Goal: Task Accomplishment & Management: Use online tool/utility

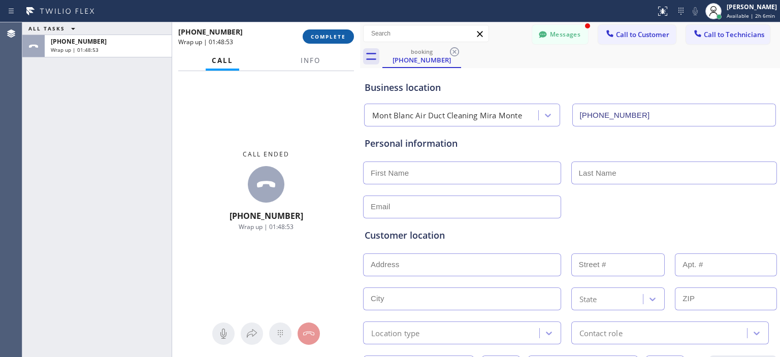
click at [329, 40] on button "COMPLETE" at bounding box center [328, 36] width 51 height 14
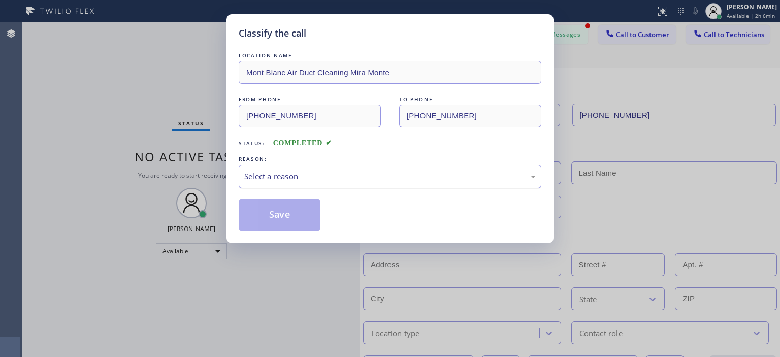
click at [348, 172] on div "Select a reason" at bounding box center [390, 177] width 292 height 12
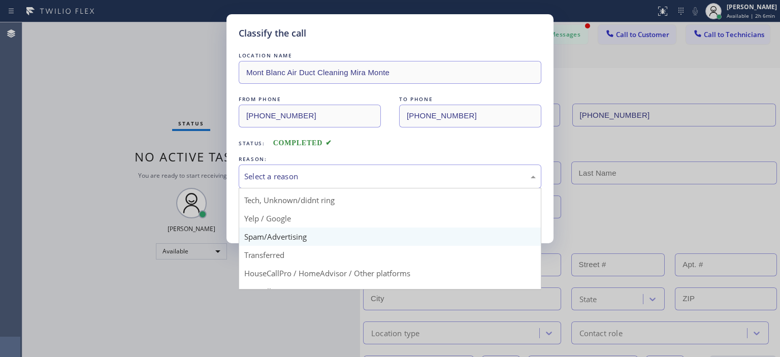
scroll to position [53, 0]
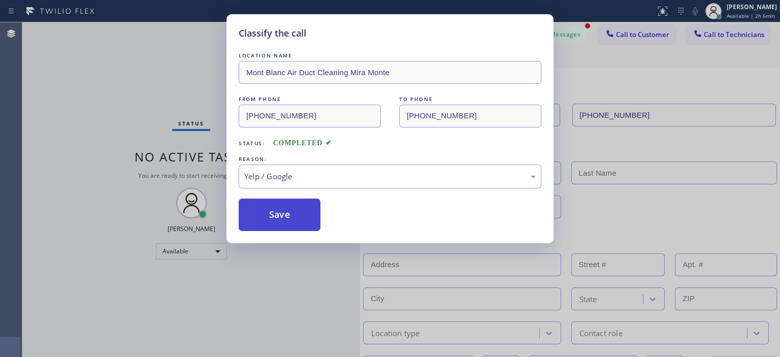
click at [289, 213] on button "Save" at bounding box center [280, 215] width 82 height 33
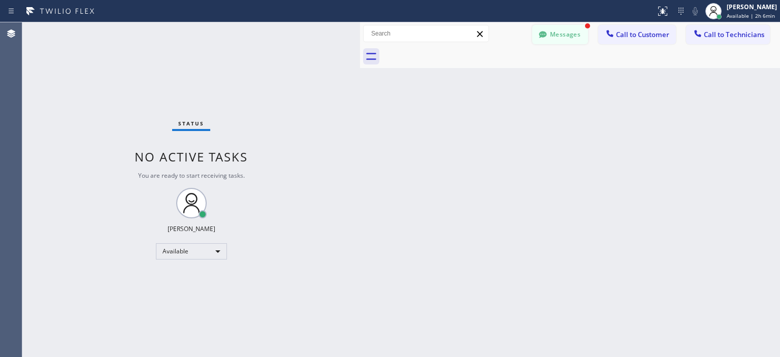
click at [546, 40] on div at bounding box center [543, 35] width 12 height 12
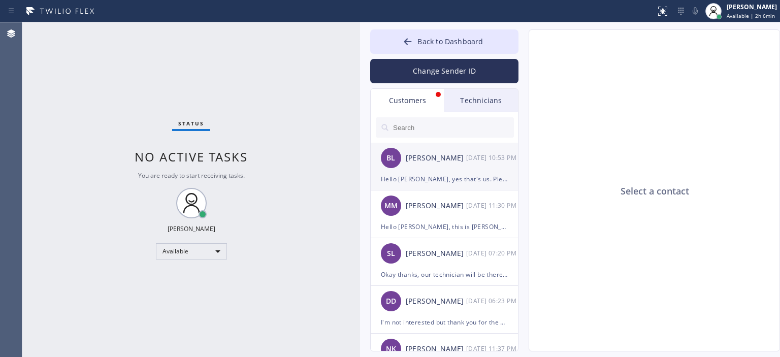
click at [444, 161] on div "[PERSON_NAME]" at bounding box center [436, 158] width 60 height 12
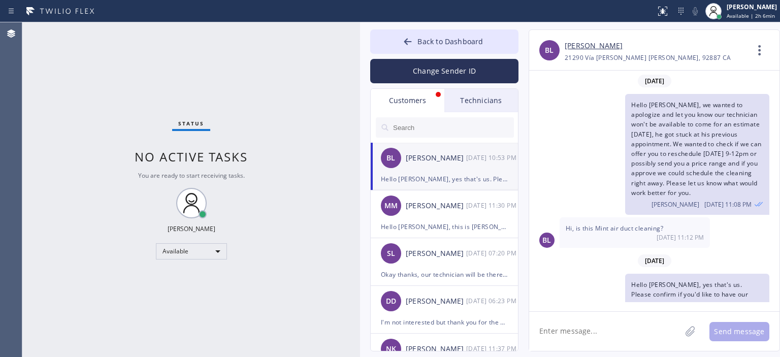
scroll to position [14, 0]
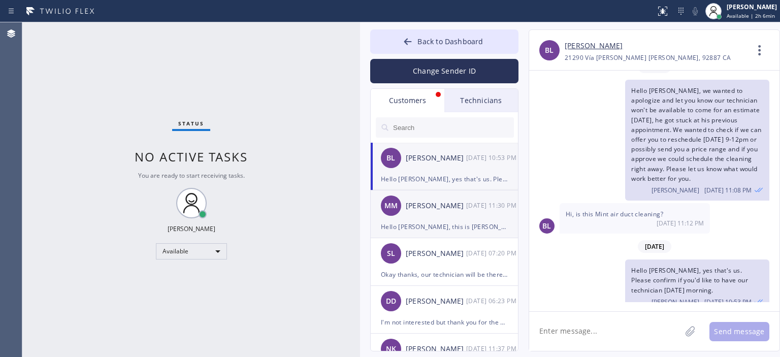
click at [443, 238] on li "MM [PERSON_NAME] [DATE] 11:30 PM Hello [PERSON_NAME], this is [PERSON_NAME]. I …" at bounding box center [445, 262] width 148 height 48
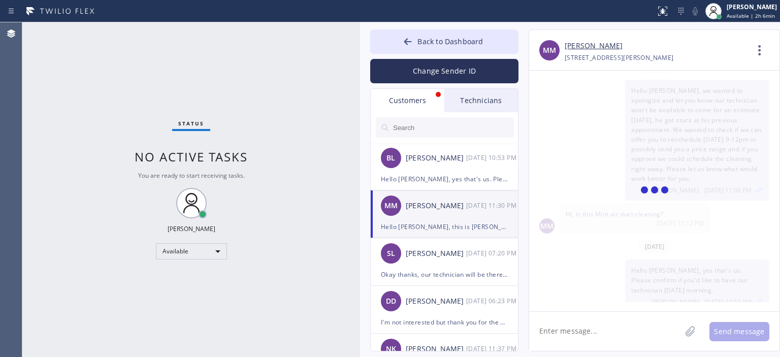
scroll to position [0, 0]
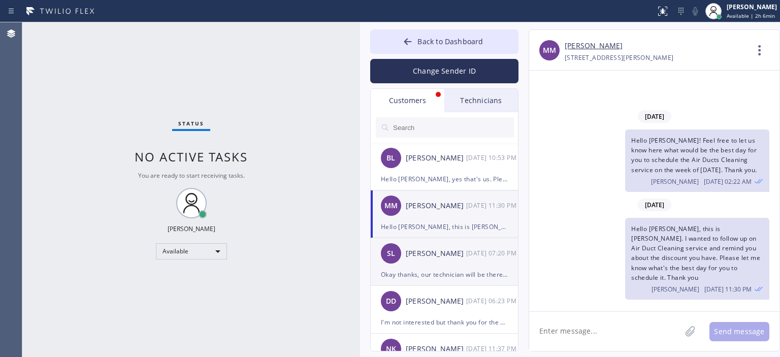
click at [444, 250] on div "[PERSON_NAME]" at bounding box center [436, 254] width 60 height 12
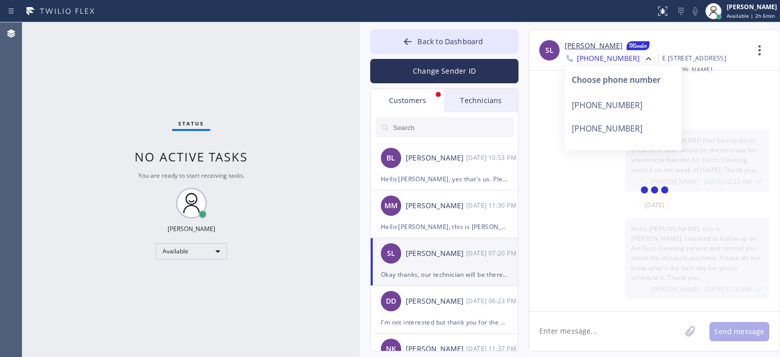
scroll to position [10, 0]
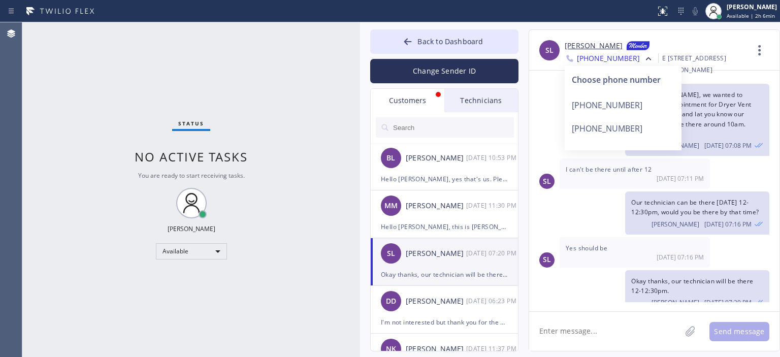
click at [590, 206] on div "Our technician can be there [DATE] 12-12:30pm, would you be there by that time?…" at bounding box center [649, 212] width 240 height 43
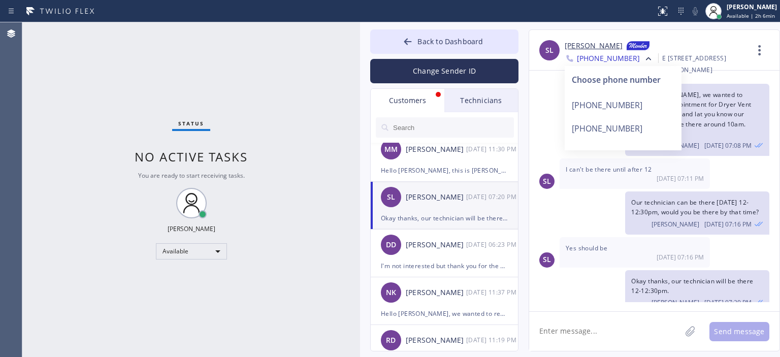
scroll to position [56, 0]
click at [441, 264] on div "I'm not interested but thank you for the offer" at bounding box center [444, 266] width 127 height 12
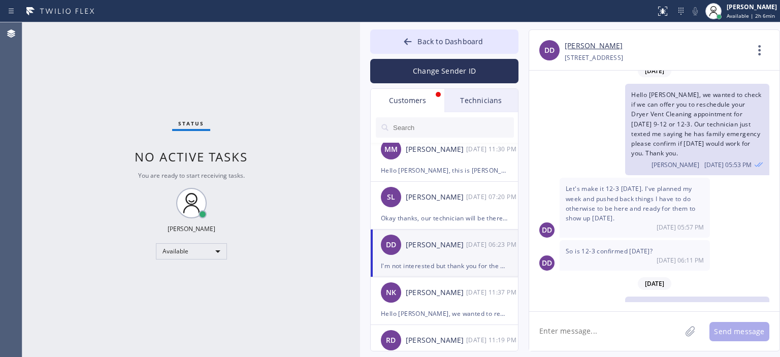
scroll to position [161, 0]
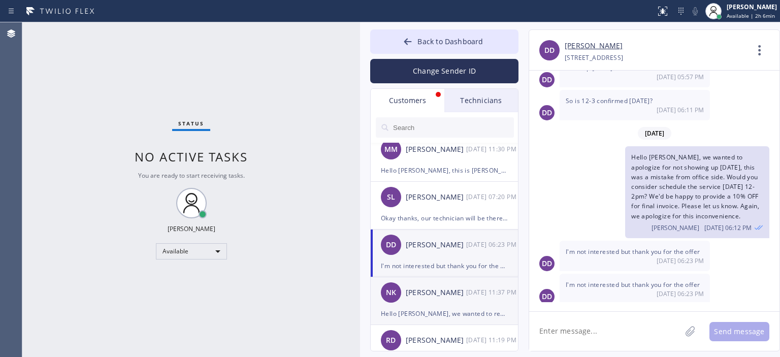
click at [457, 284] on div "[PERSON_NAME] [DATE] 11:37 PM" at bounding box center [445, 292] width 148 height 30
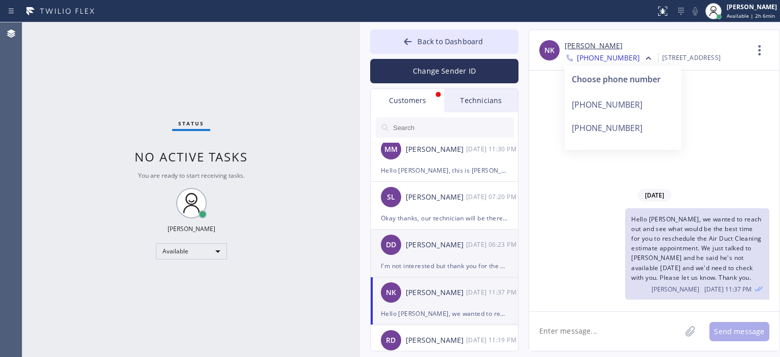
scroll to position [0, 0]
click at [449, 249] on div "[PERSON_NAME]" at bounding box center [436, 245] width 60 height 12
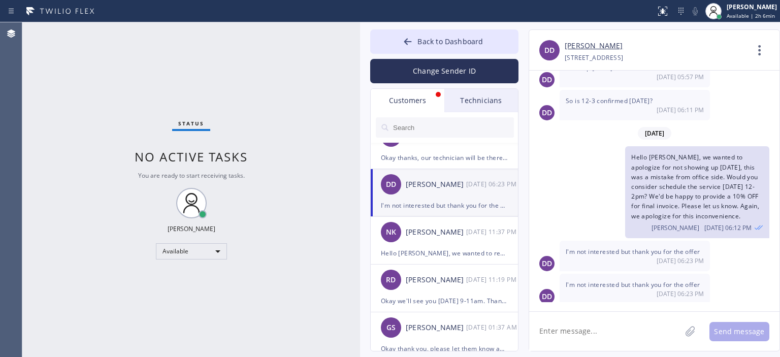
scroll to position [121, 0]
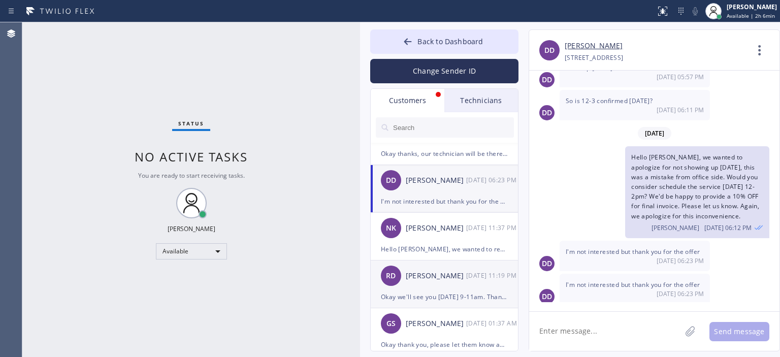
click at [459, 278] on div "[PERSON_NAME]" at bounding box center [436, 276] width 60 height 12
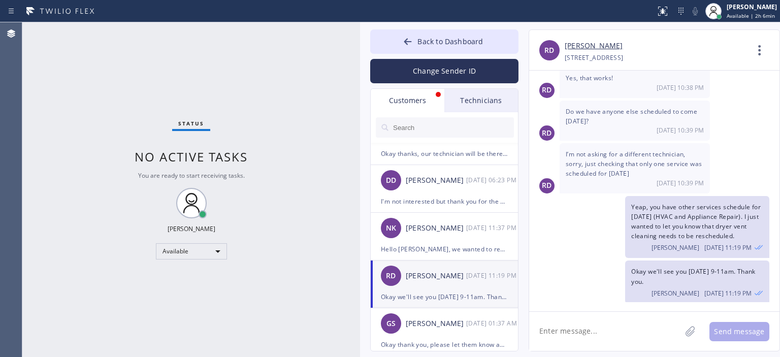
scroll to position [164, 0]
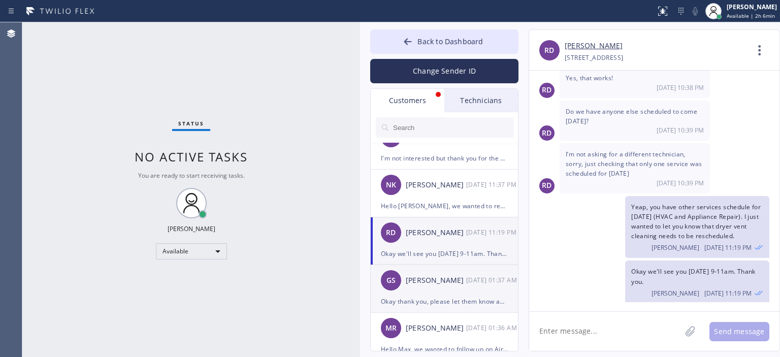
click at [467, 294] on div "GS [PERSON_NAME] [DATE] 01:37 AM" at bounding box center [445, 280] width 148 height 30
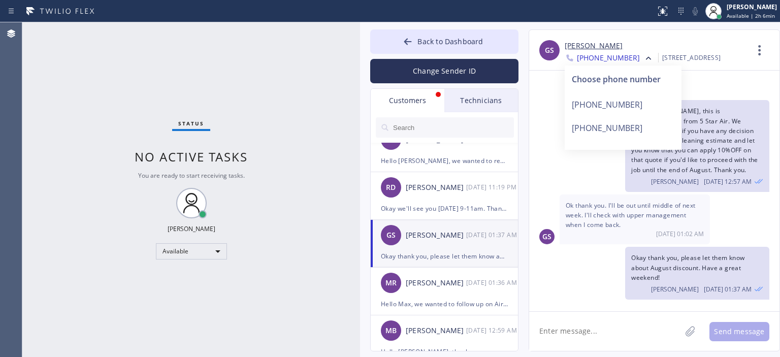
scroll to position [210, 0]
click at [577, 266] on div "Okay thank you, please let them know about August discount. Have a great weeken…" at bounding box center [649, 273] width 240 height 53
click at [705, 78] on div "[DATE] Hello [PERSON_NAME], this is [PERSON_NAME] from 5 Star Air. We wanted to…" at bounding box center [654, 191] width 250 height 241
click at [595, 44] on link "[PERSON_NAME]" at bounding box center [594, 46] width 58 height 12
click at [561, 333] on textarea at bounding box center [605, 331] width 152 height 39
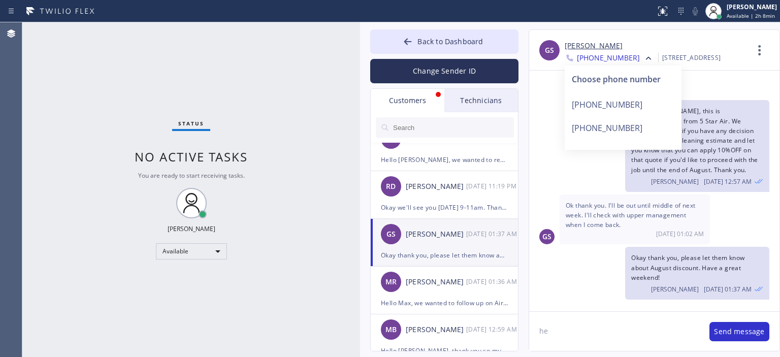
type textarea "h"
click at [553, 176] on div "Hello [PERSON_NAME], this is [PERSON_NAME] from 5 Star Air. We wanted to check …" at bounding box center [649, 145] width 240 height 91
click at [602, 60] on span "[PHONE_NUMBER]" at bounding box center [608, 59] width 63 height 12
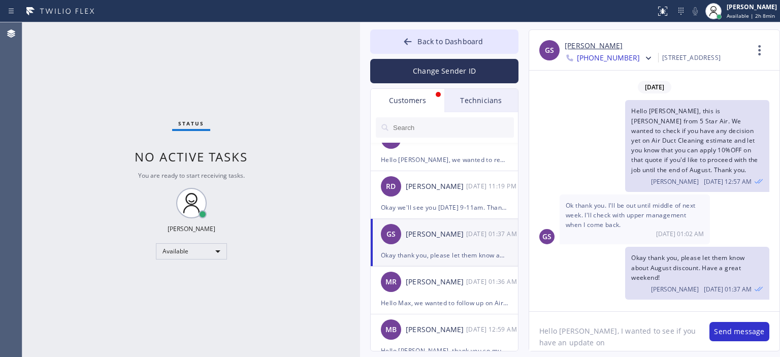
click at [596, 343] on textarea "Hello [PERSON_NAME], I wanted to see if you have an update on" at bounding box center [614, 331] width 170 height 39
click at [673, 347] on textarea "Hello [PERSON_NAME], I wanted to see if you have an update on Air Duct Cleaning…" at bounding box center [614, 331] width 170 height 39
type textarea "Hello [PERSON_NAME], I wanted to see if you have an update on Air Duct Cleaning…"
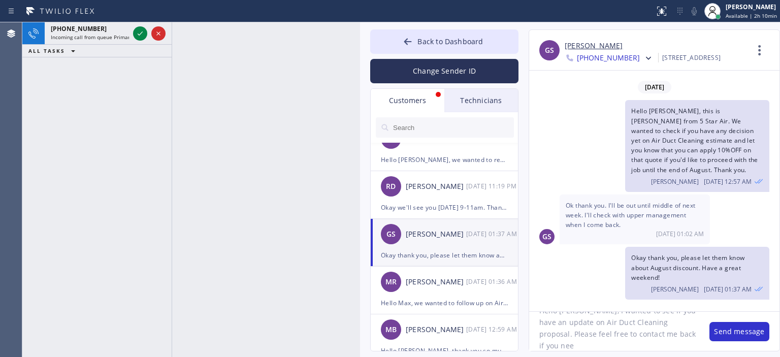
click at [36, 146] on div "[PHONE_NUMBER] Incoming call from queue Primary ADC ALL TASKS ALL TASKS ACTIVE …" at bounding box center [96, 189] width 149 height 335
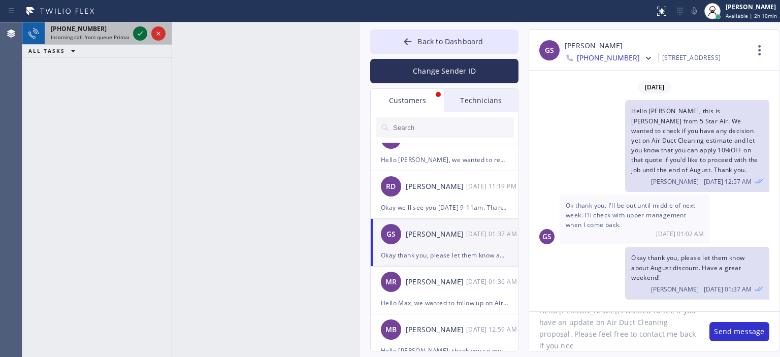
click at [138, 36] on icon at bounding box center [140, 33] width 12 height 12
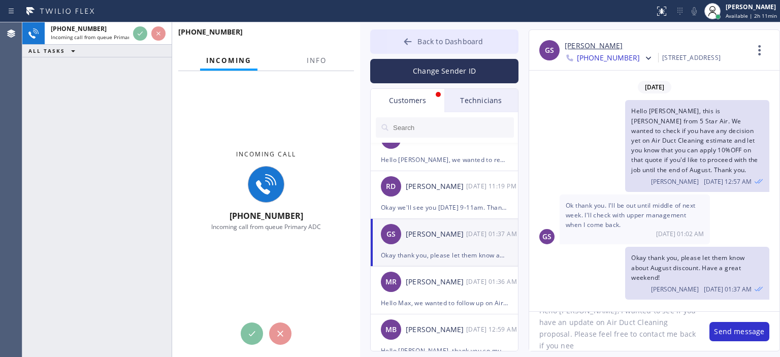
click at [399, 42] on button "Back to Dashboard" at bounding box center [444, 41] width 148 height 24
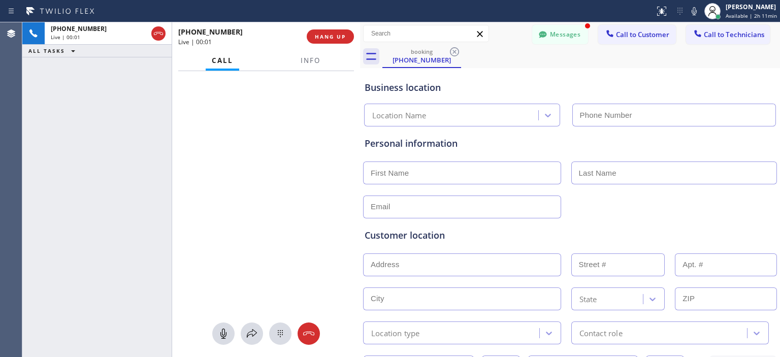
type input "[PHONE_NUMBER]"
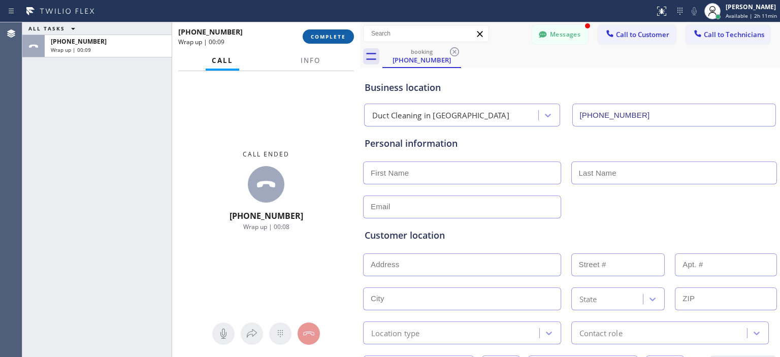
click at [331, 31] on button "COMPLETE" at bounding box center [328, 36] width 51 height 14
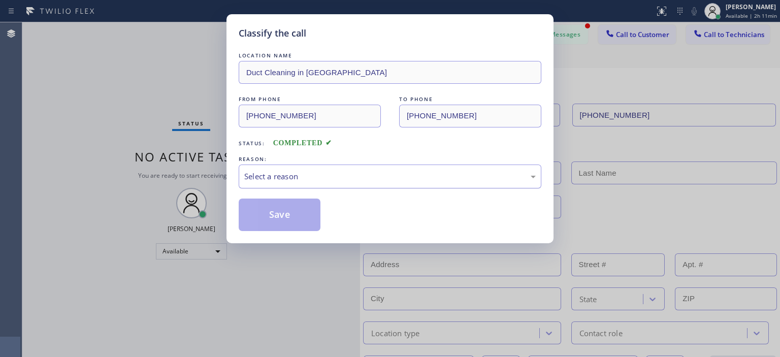
click at [329, 168] on div "Select a reason" at bounding box center [390, 177] width 303 height 24
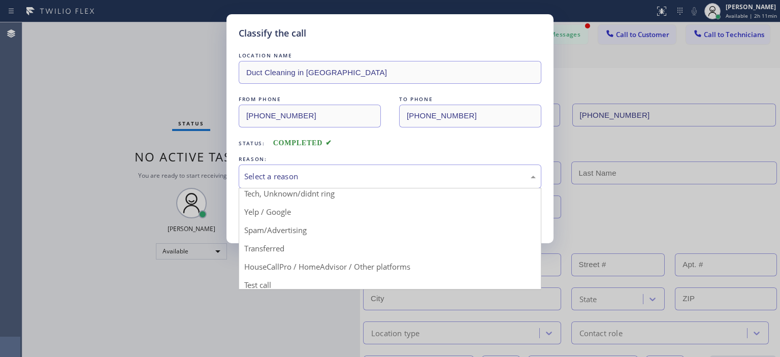
scroll to position [60, 0]
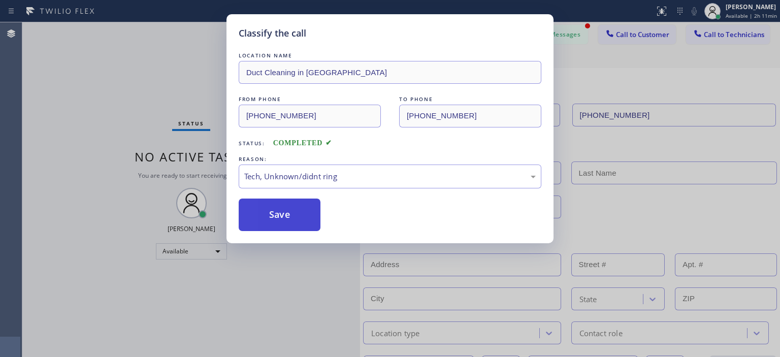
click at [303, 212] on button "Save" at bounding box center [280, 215] width 82 height 33
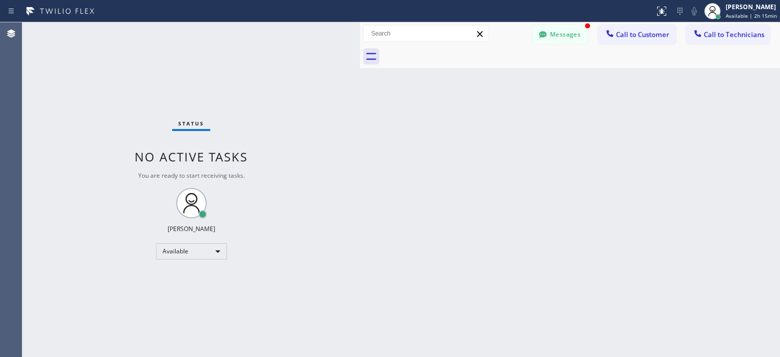
click at [737, 258] on div "Back to Dashboard Change Sender ID Customers Technicians [PERSON_NAME] [DATE] 1…" at bounding box center [570, 189] width 420 height 335
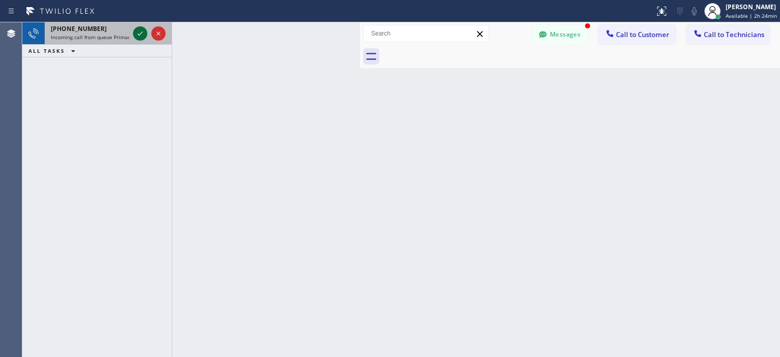
click at [138, 35] on icon at bounding box center [140, 33] width 5 height 4
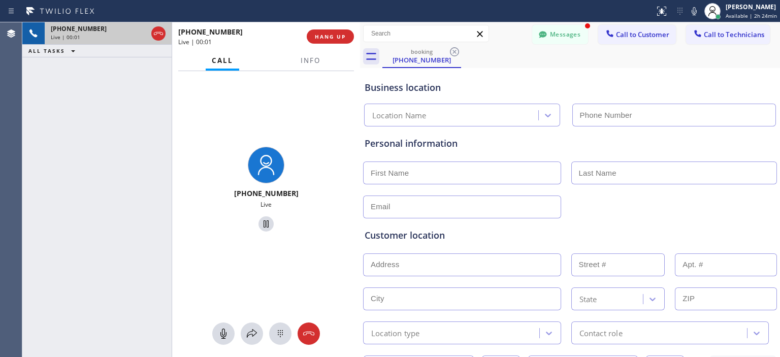
type input "[PHONE_NUMBER]"
click at [228, 333] on icon at bounding box center [223, 334] width 12 height 12
click at [229, 329] on icon at bounding box center [223, 334] width 12 height 12
click at [304, 338] on icon at bounding box center [309, 334] width 12 height 12
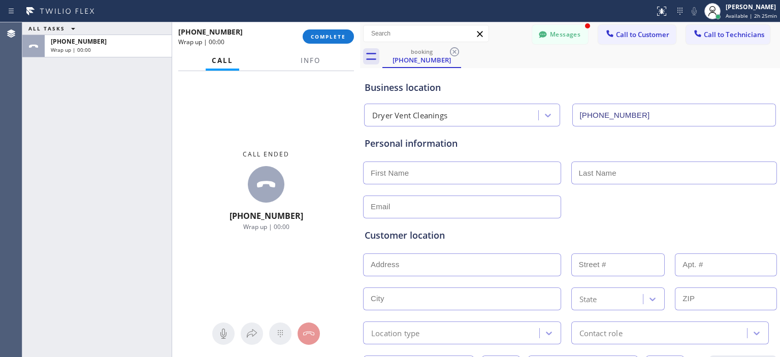
click at [393, 175] on input "text" at bounding box center [462, 173] width 198 height 23
type input "Mr"
click at [626, 169] on input "text" at bounding box center [674, 173] width 206 height 23
type input "Mr"
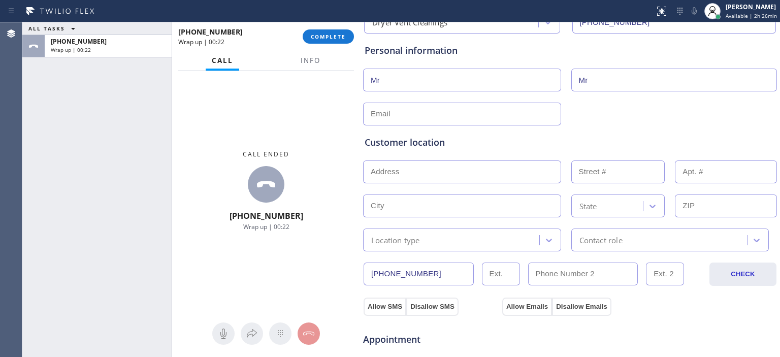
scroll to position [93, 0]
click at [688, 205] on input "text" at bounding box center [726, 205] width 102 height 23
paste input "San D"
type input "San D"
click at [688, 206] on input "San D" at bounding box center [726, 205] width 102 height 23
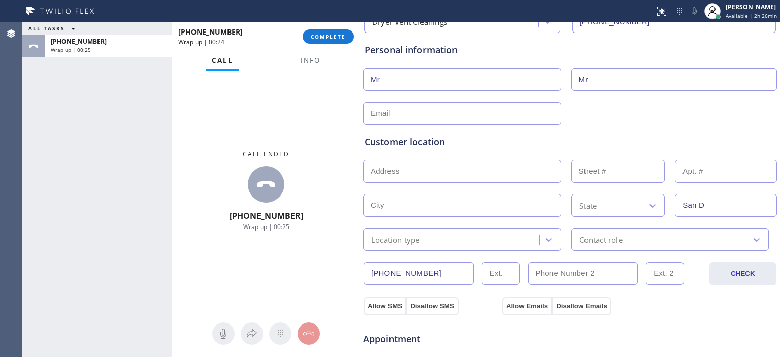
click at [688, 206] on input "San D" at bounding box center [726, 205] width 102 height 23
click at [35, 116] on div "ALL TASKS ALL TASKS ACTIVE TASKS TASKS IN WRAP UP [PHONE_NUMBER] Wrap up | 02:03" at bounding box center [96, 189] width 149 height 335
click at [691, 205] on input "text" at bounding box center [726, 205] width 102 height 23
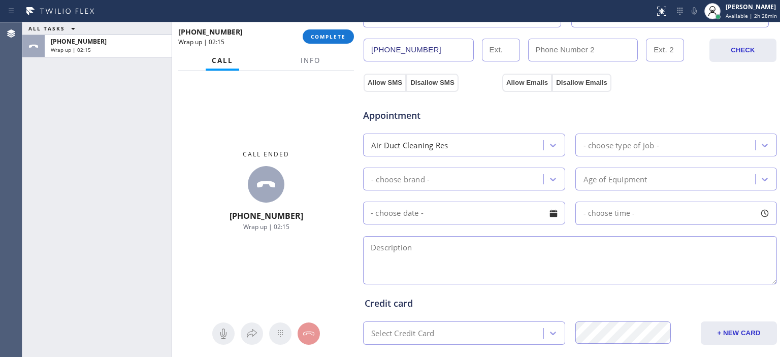
scroll to position [318, 0]
type input "92124"
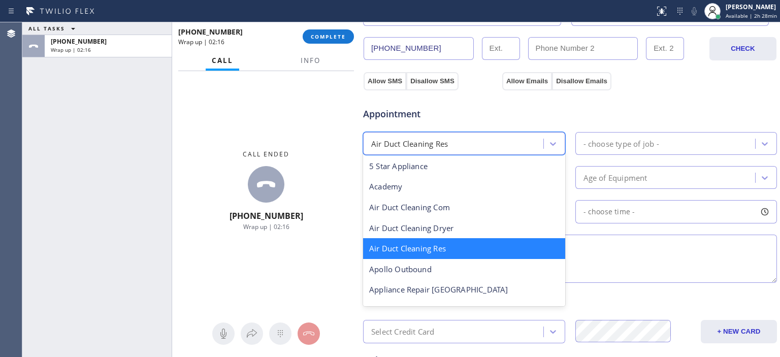
drag, startPoint x: 477, startPoint y: 140, endPoint x: 447, endPoint y: 144, distance: 30.3
click at [447, 144] on div "Air Duct Cleaning Res" at bounding box center [409, 144] width 77 height 12
click at [551, 143] on icon at bounding box center [553, 144] width 10 height 10
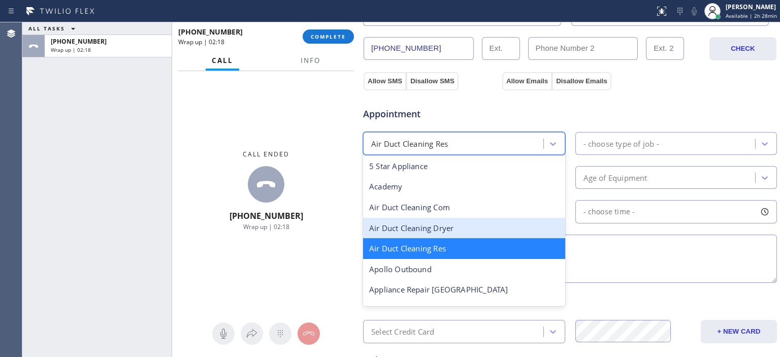
click at [474, 227] on div "Air Duct Cleaning Dryer" at bounding box center [464, 228] width 202 height 21
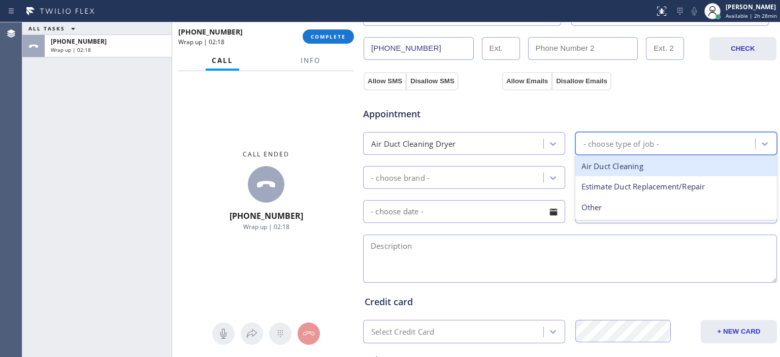
click at [646, 138] on div "- choose type of job -" at bounding box center [622, 144] width 76 height 12
click at [661, 169] on div "Dryer Vent Cleaning" at bounding box center [676, 166] width 202 height 21
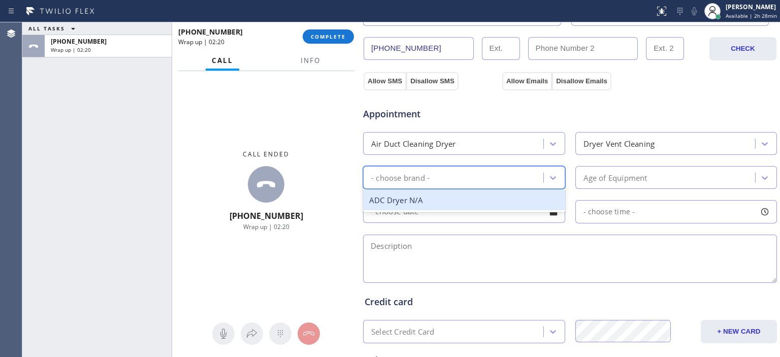
click at [511, 169] on div "- choose brand -" at bounding box center [454, 178] width 177 height 18
click at [463, 203] on div "ADC Dryer N/A" at bounding box center [464, 200] width 202 height 21
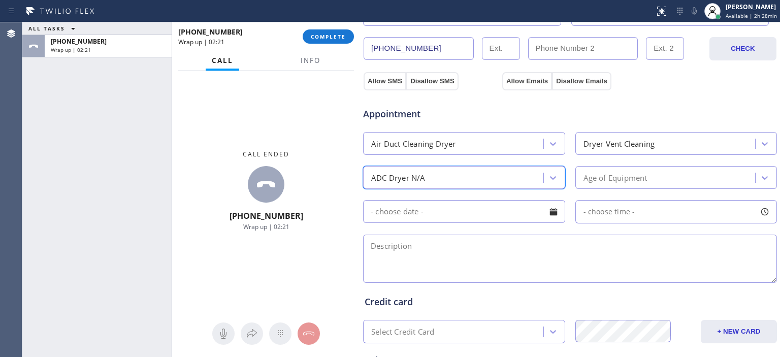
click at [463, 254] on textarea at bounding box center [570, 259] width 414 height 48
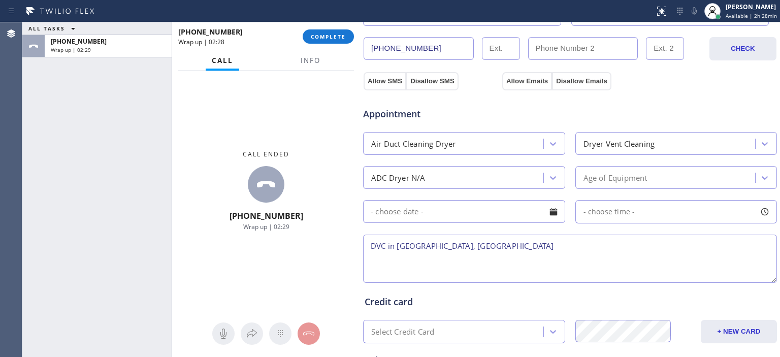
scroll to position [428, 0]
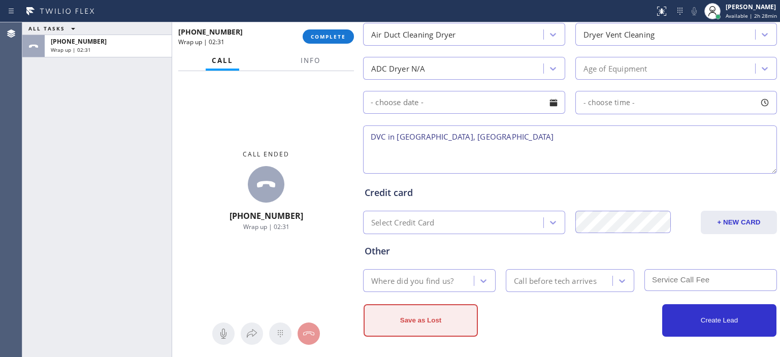
type textarea "DVC in [GEOGRAPHIC_DATA], [GEOGRAPHIC_DATA]"
click at [429, 314] on button "Save as Lost" at bounding box center [421, 320] width 114 height 33
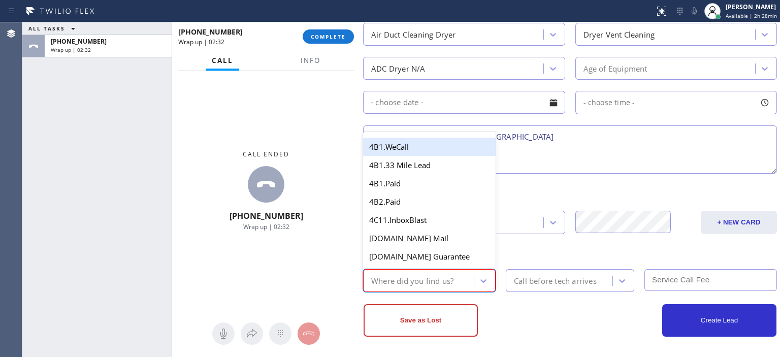
click at [456, 279] on div "Where did you find us?" at bounding box center [420, 281] width 108 height 18
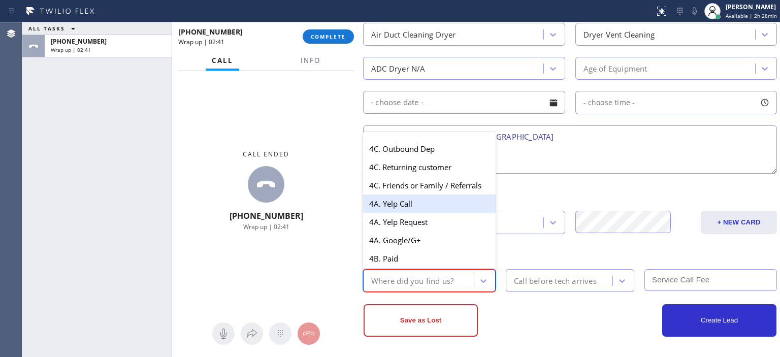
scroll to position [658, 0]
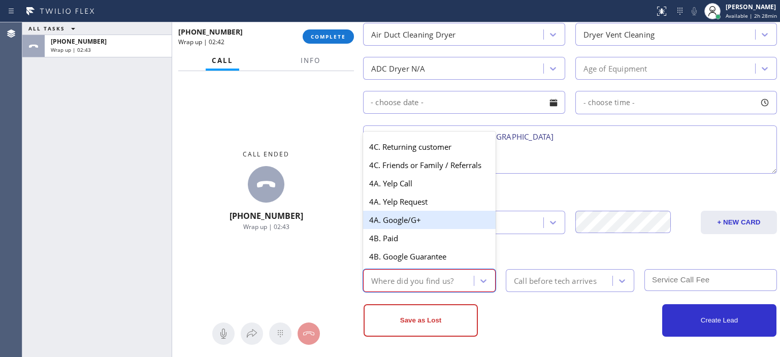
click at [421, 229] on div "4A. Google/G+" at bounding box center [429, 220] width 133 height 18
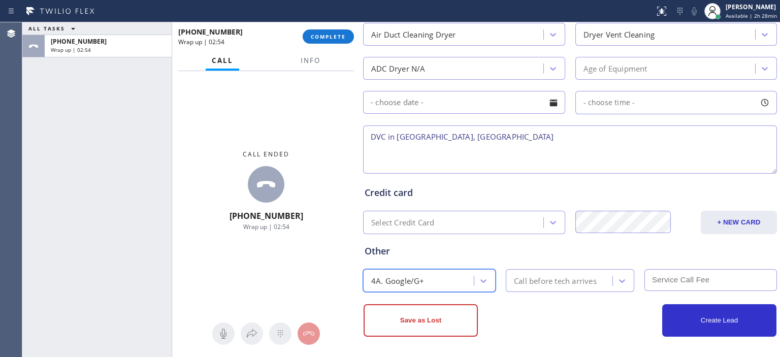
click at [606, 275] on div "Call before tech arrives" at bounding box center [561, 281] width 104 height 18
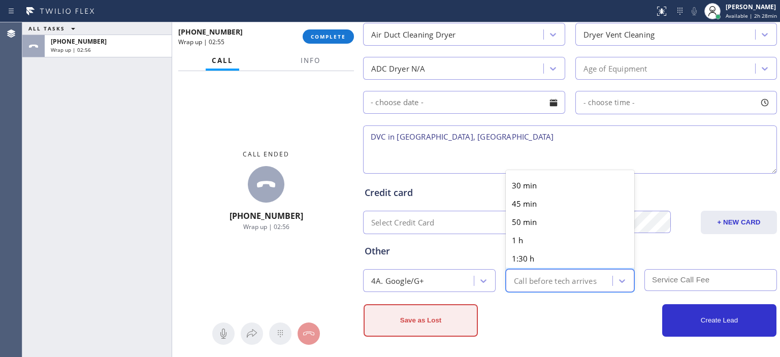
click at [423, 322] on button "Save as Lost" at bounding box center [421, 320] width 114 height 33
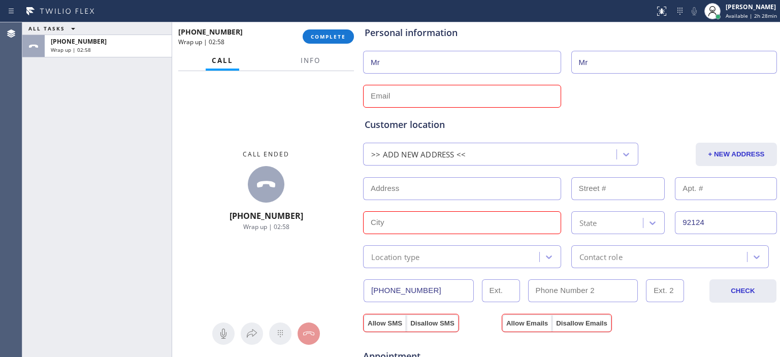
scroll to position [110, 0]
click at [470, 223] on input "text" at bounding box center [462, 223] width 198 height 23
type input "[GEOGRAPHIC_DATA]"
click at [473, 99] on input "text" at bounding box center [462, 97] width 198 height 23
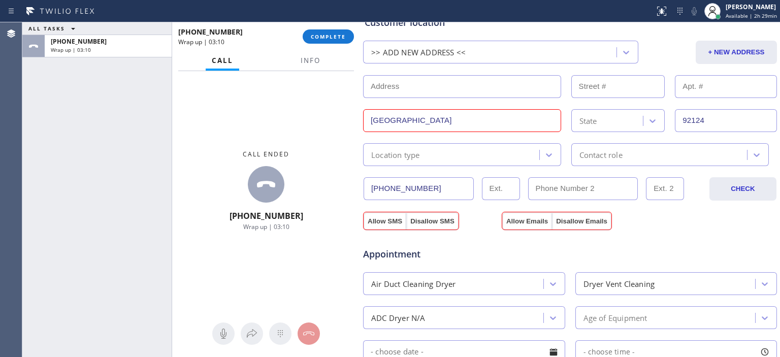
scroll to position [233, 0]
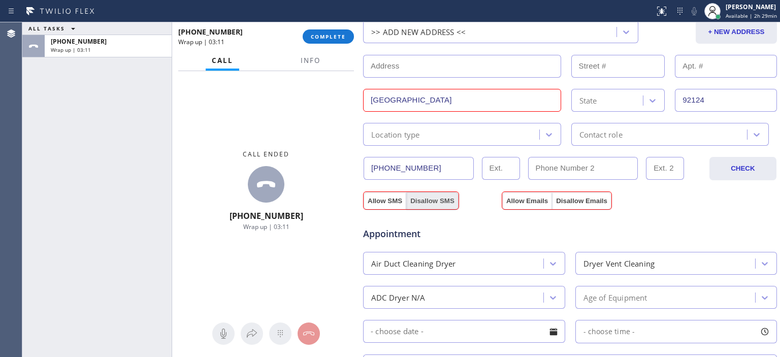
type input "[EMAIL_ADDRESS][DOMAIN_NAME]"
click at [437, 203] on button "Disallow SMS" at bounding box center [432, 201] width 52 height 18
click at [573, 202] on button "Disallow Emails" at bounding box center [581, 201] width 59 height 18
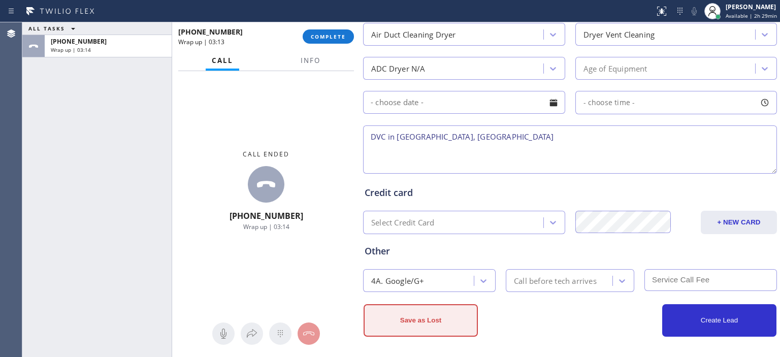
scroll to position [462, 0]
click at [425, 307] on button "Save as Lost" at bounding box center [421, 321] width 114 height 33
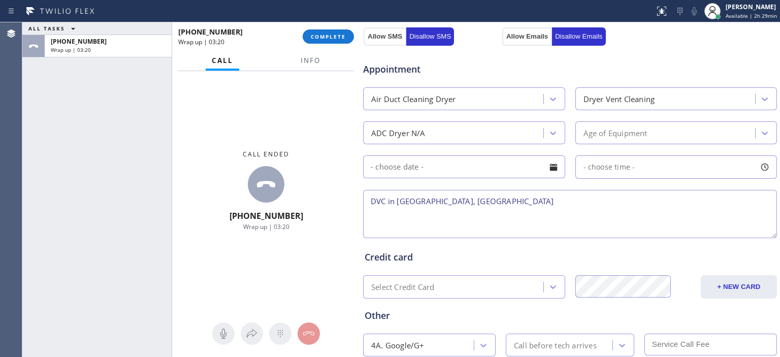
scroll to position [462, 0]
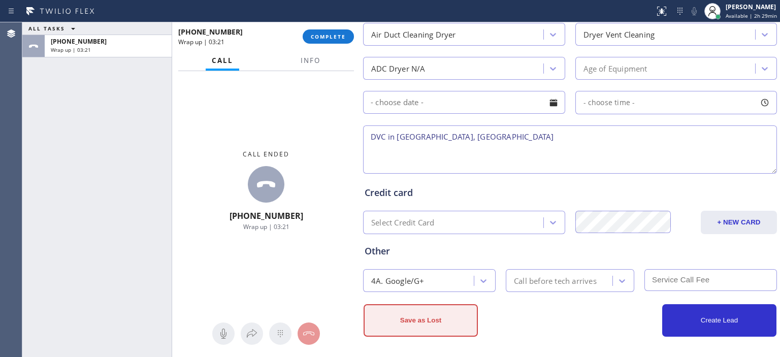
click at [431, 323] on button "Save as Lost" at bounding box center [421, 320] width 114 height 33
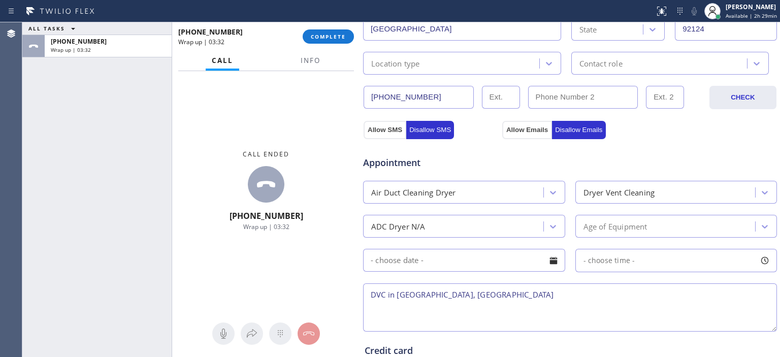
scroll to position [277, 0]
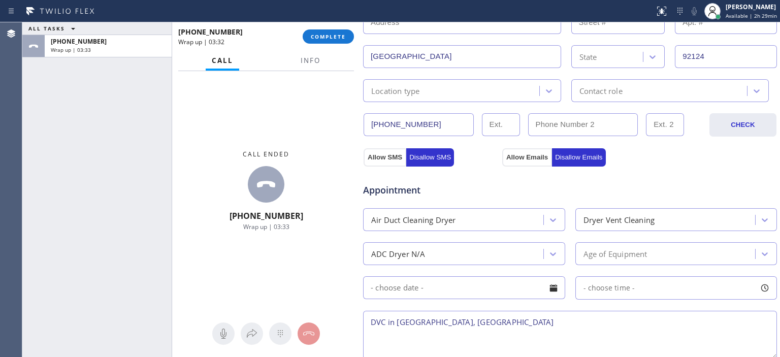
click at [393, 162] on div "Appointment Air Duct Cleaning Dryer Dryer Vent Cleaning ADC Dryer N/A Age of Eq…" at bounding box center [570, 261] width 415 height 199
click at [388, 154] on button "Allow SMS" at bounding box center [385, 157] width 43 height 18
click at [521, 156] on button "Allow Emails" at bounding box center [527, 157] width 50 height 18
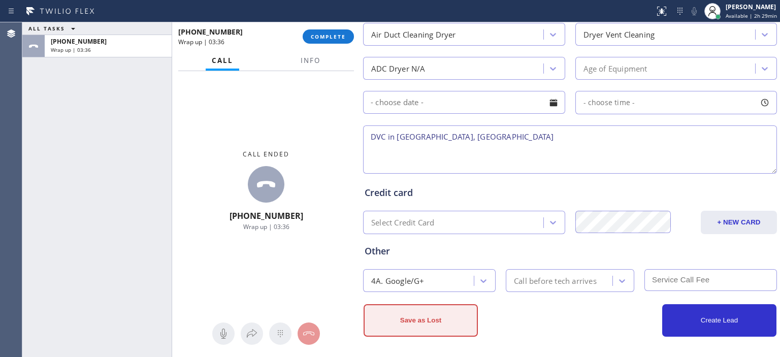
click at [439, 329] on button "Save as Lost" at bounding box center [421, 320] width 114 height 33
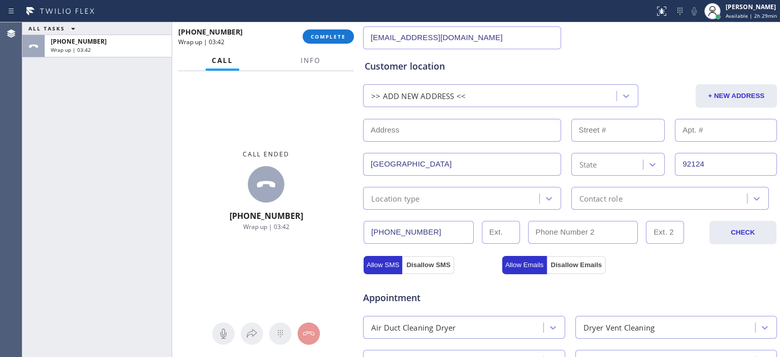
scroll to position [170, 0]
click at [425, 131] on input "text" at bounding box center [462, 129] width 198 height 23
type input "..."
click at [602, 134] on input "text" at bounding box center [618, 129] width 94 height 23
type input "..."
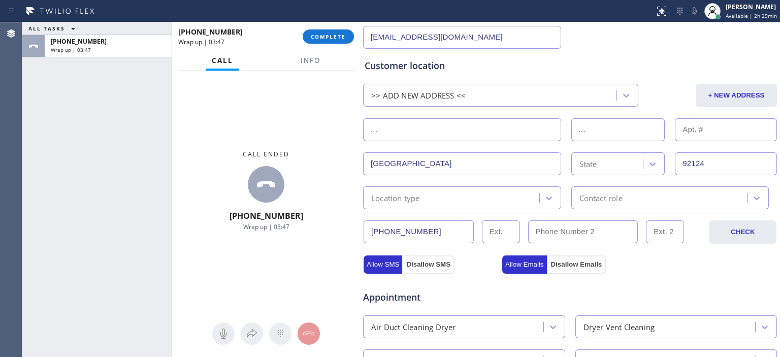
click at [689, 132] on input "text" at bounding box center [726, 129] width 102 height 23
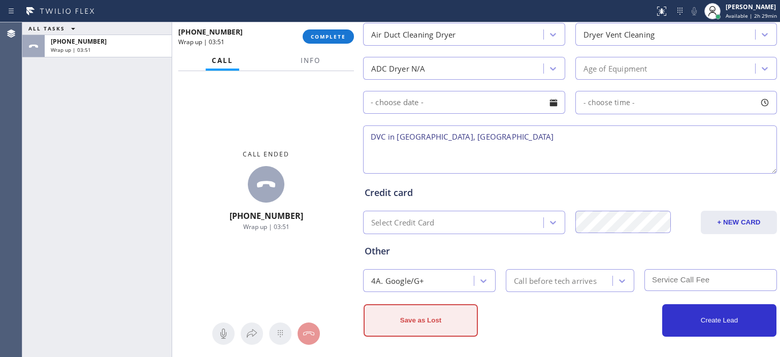
type input "..."
click at [439, 319] on button "Save as Lost" at bounding box center [421, 320] width 114 height 33
click at [451, 317] on button "Save as Lost" at bounding box center [421, 320] width 114 height 33
click at [444, 316] on button "Save as Lost" at bounding box center [421, 320] width 114 height 33
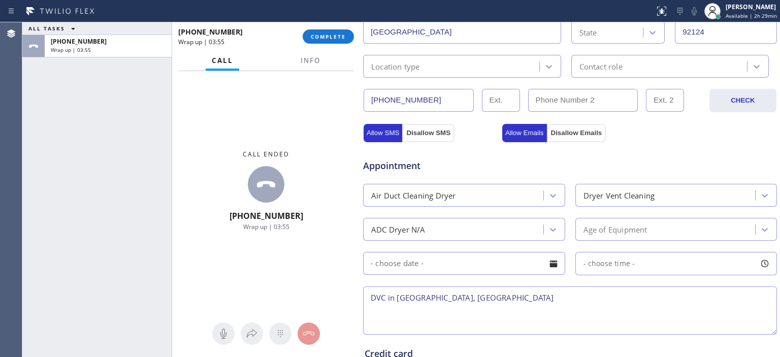
scroll to position [299, 0]
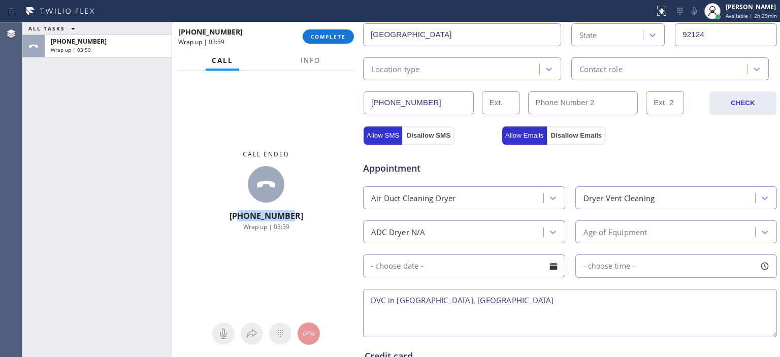
drag, startPoint x: 309, startPoint y: 215, endPoint x: 248, endPoint y: 212, distance: 61.0
click at [248, 212] on div "Call ended [PHONE_NUMBER] Wrap up | 03:59" at bounding box center [266, 190] width 188 height 239
copy span "4085681868"
click at [294, 110] on div "Call ended [PHONE_NUMBER] Wrap up | 04:48" at bounding box center [266, 190] width 188 height 239
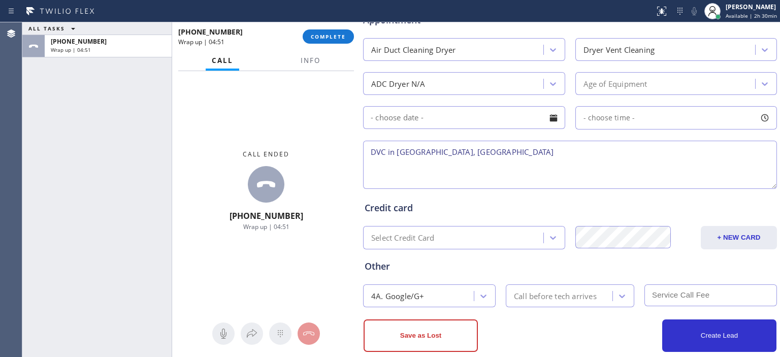
scroll to position [462, 0]
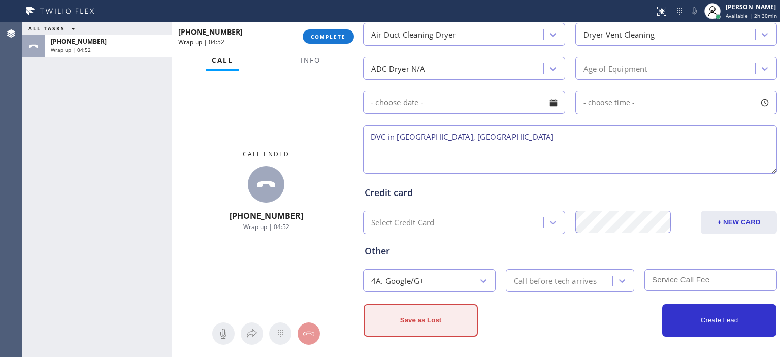
click at [439, 316] on button "Save as Lost" at bounding box center [421, 320] width 114 height 33
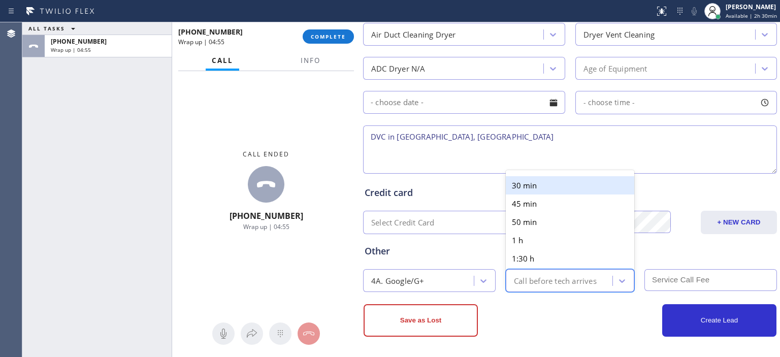
click at [582, 278] on div "Call before tech arrives" at bounding box center [555, 281] width 83 height 12
click at [557, 184] on div "30 min" at bounding box center [570, 185] width 129 height 18
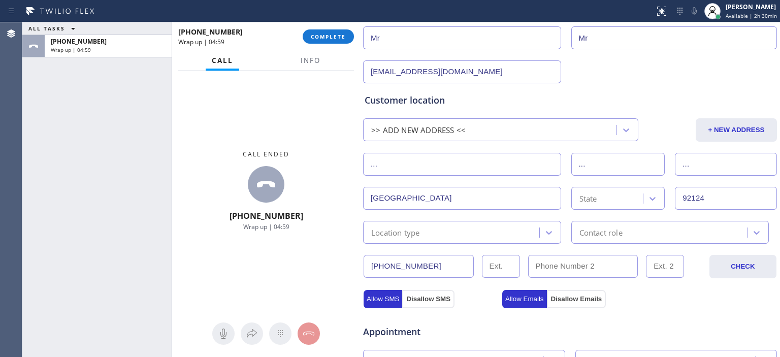
scroll to position [135, 0]
click at [626, 199] on div "State" at bounding box center [608, 199] width 69 height 18
type input "cal"
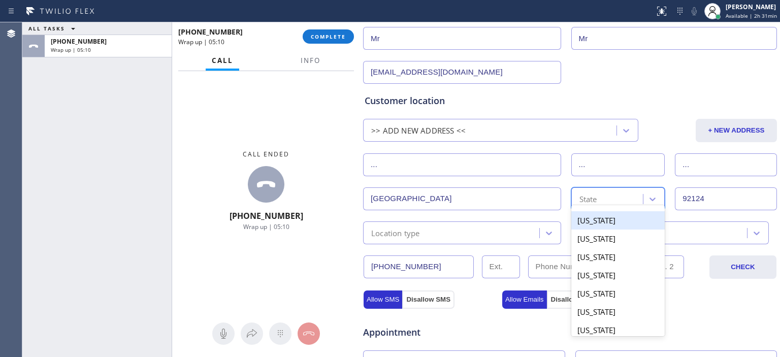
click at [626, 195] on div "State" at bounding box center [608, 199] width 69 height 18
type input "ca"
click at [618, 219] on div "[US_STATE]" at bounding box center [618, 220] width 94 height 18
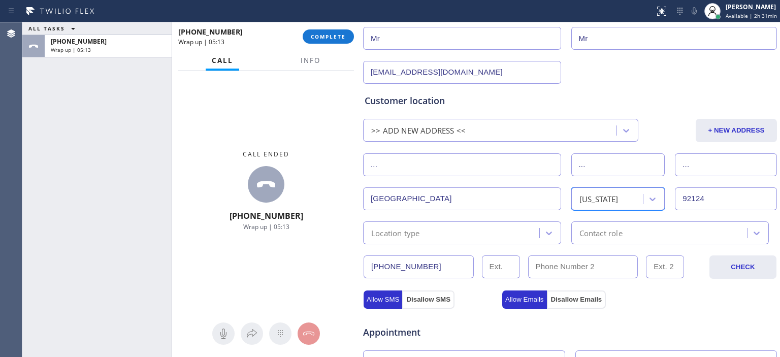
scroll to position [462, 0]
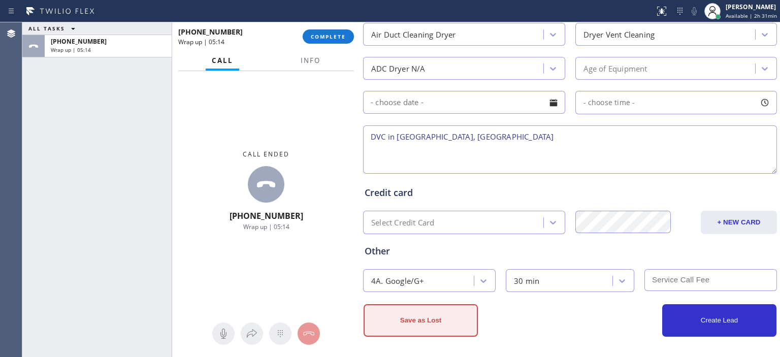
click at [437, 316] on button "Save as Lost" at bounding box center [421, 320] width 114 height 33
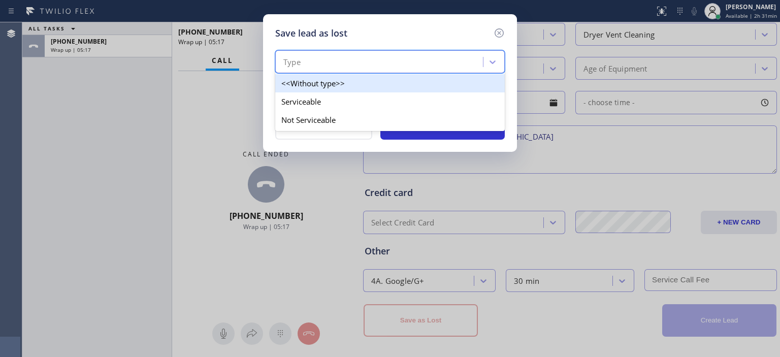
click at [363, 61] on div "Type" at bounding box center [380, 62] width 205 height 18
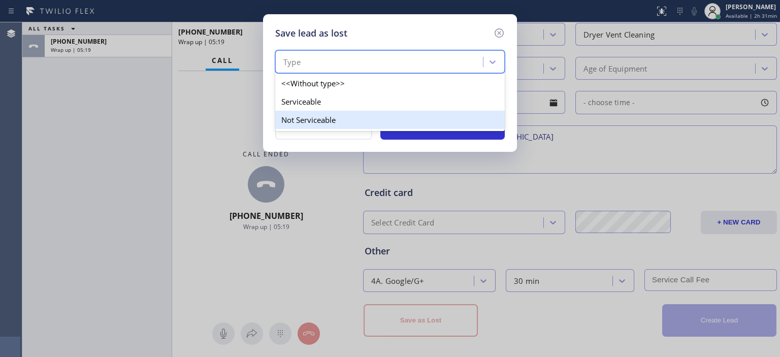
click at [360, 113] on div "Not Serviceable" at bounding box center [390, 120] width 230 height 18
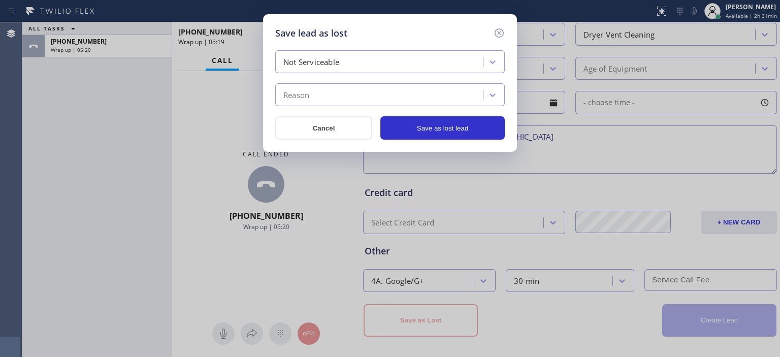
click at [368, 98] on div "Reason" at bounding box center [380, 95] width 205 height 18
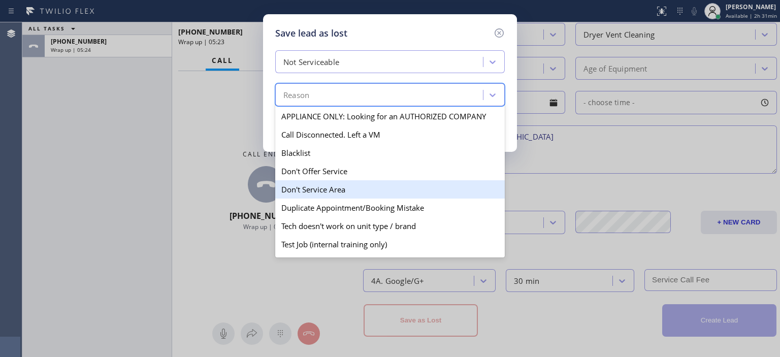
click at [356, 190] on div "Don't Service Area" at bounding box center [390, 189] width 230 height 18
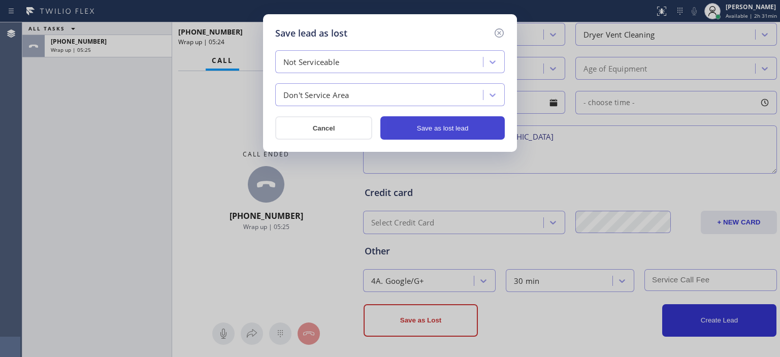
click at [439, 127] on button "Save as lost lead" at bounding box center [442, 127] width 124 height 23
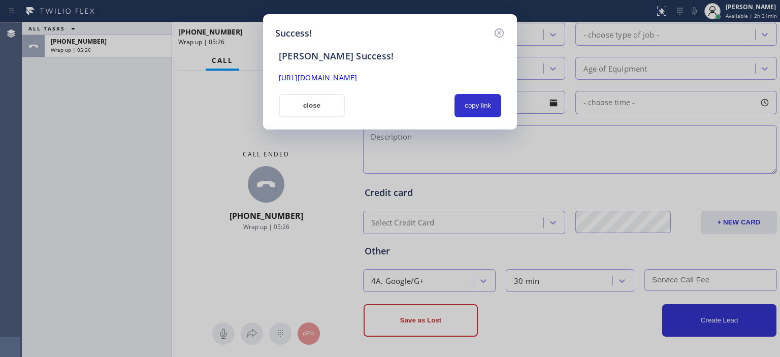
click at [357, 76] on link "[URL][DOMAIN_NAME]" at bounding box center [318, 78] width 78 height 10
click at [325, 111] on button "close" at bounding box center [312, 105] width 66 height 23
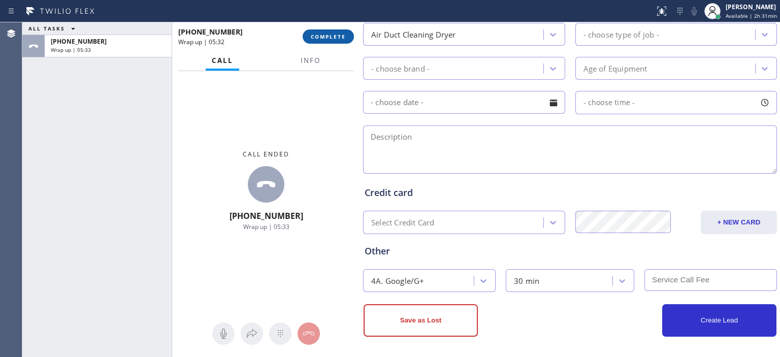
click at [333, 32] on button "COMPLETE" at bounding box center [328, 36] width 51 height 14
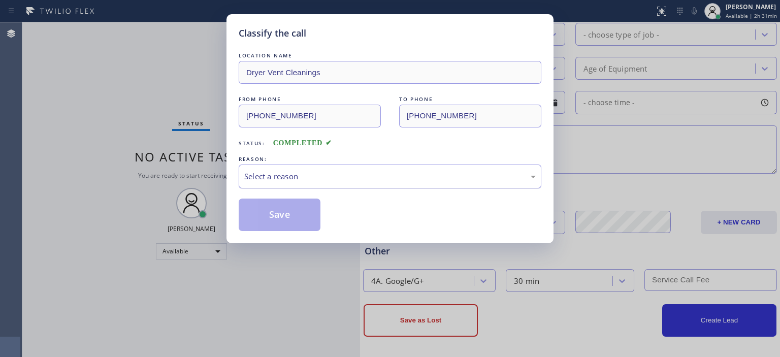
click at [388, 173] on div "Select a reason" at bounding box center [390, 177] width 292 height 12
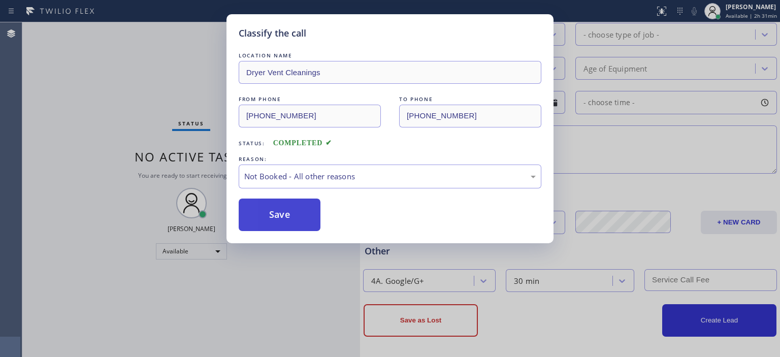
click at [303, 217] on button "Save" at bounding box center [280, 215] width 82 height 33
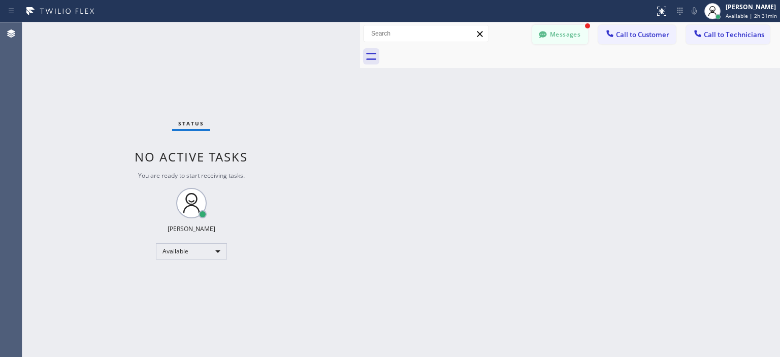
click at [561, 32] on button "Messages" at bounding box center [560, 34] width 56 height 19
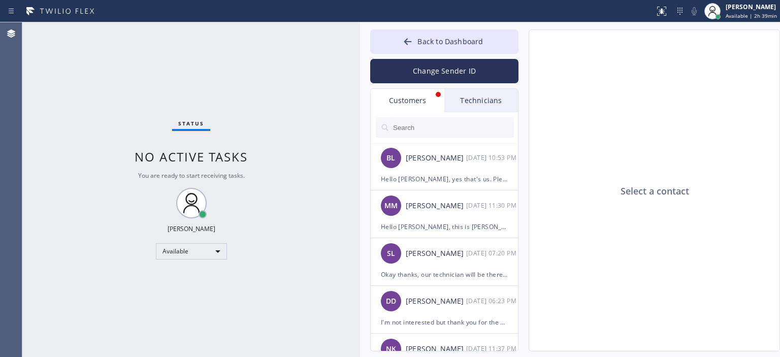
click at [765, 171] on div "Select a contact" at bounding box center [654, 191] width 251 height 322
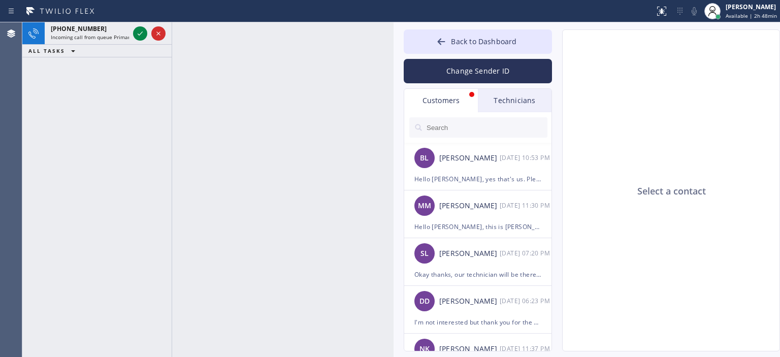
drag, startPoint x: 358, startPoint y: 38, endPoint x: 391, endPoint y: 41, distance: 33.7
click at [394, 41] on div at bounding box center [394, 189] width 0 height 335
drag, startPoint x: 173, startPoint y: 46, endPoint x: 193, endPoint y: 47, distance: 20.3
click at [193, 47] on div at bounding box center [192, 189] width 1 height 335
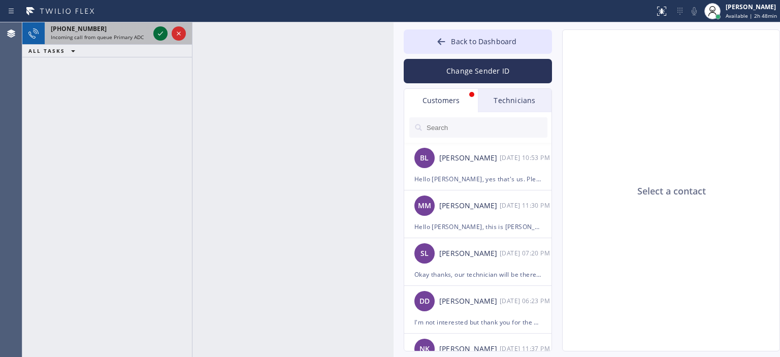
click at [162, 33] on icon at bounding box center [160, 33] width 5 height 4
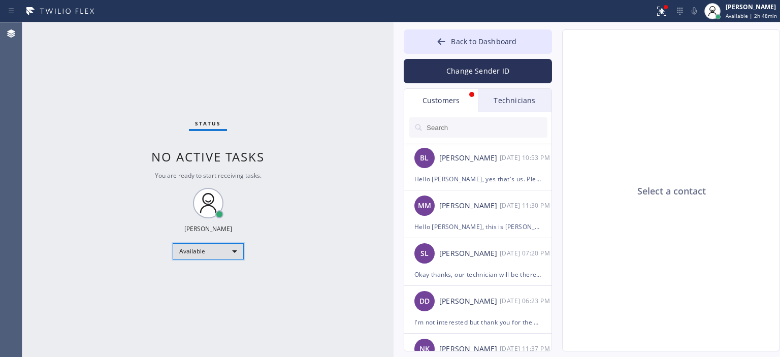
click at [197, 248] on div "Available" at bounding box center [208, 251] width 71 height 16
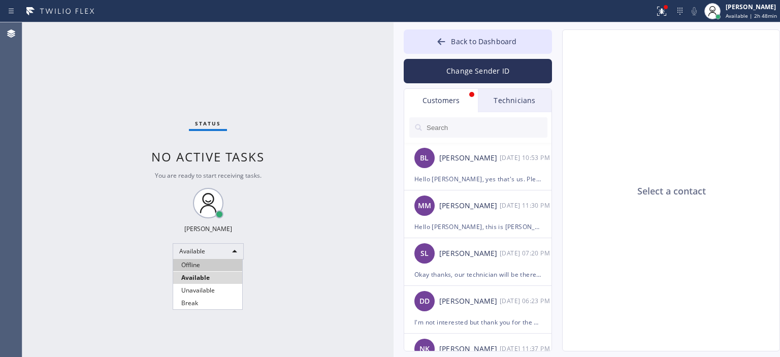
click at [211, 266] on li "Offline" at bounding box center [207, 265] width 69 height 12
